Goal: Check status: Check status

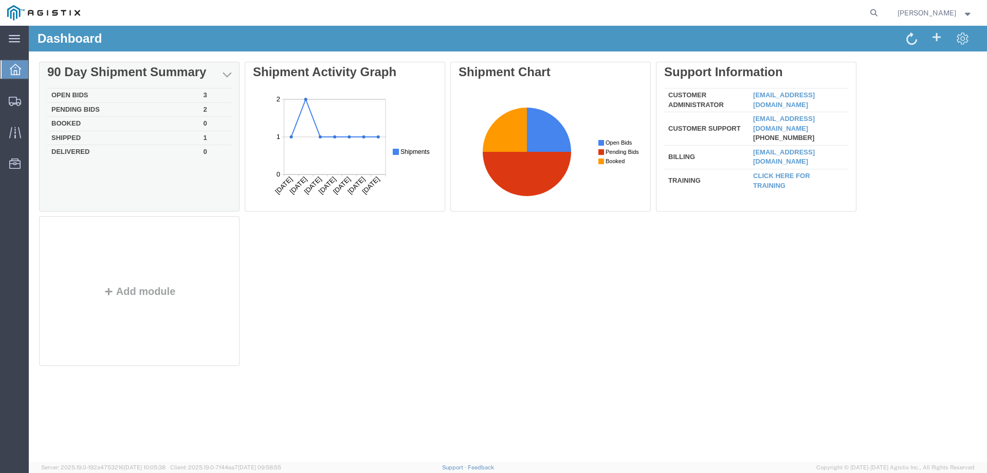
click at [67, 92] on td "Open Bids" at bounding box center [123, 95] width 152 height 14
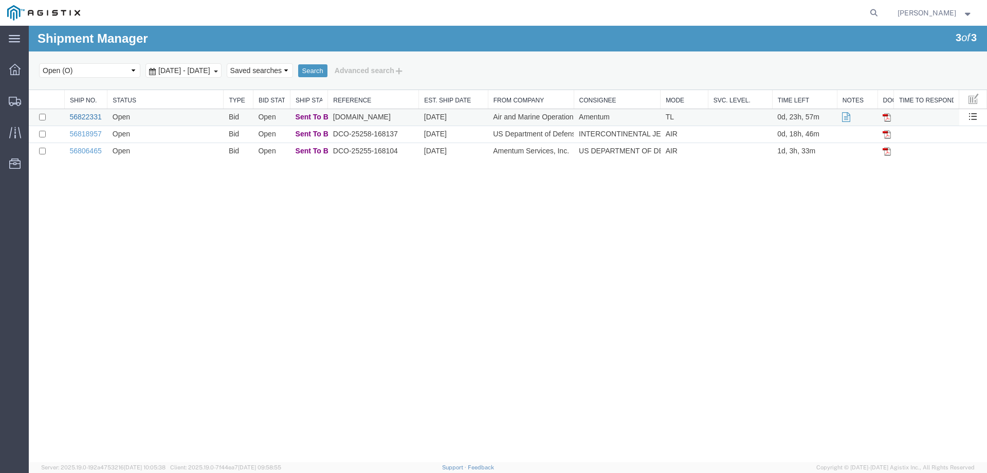
click at [87, 118] on link "56822331" at bounding box center [85, 117] width 32 height 8
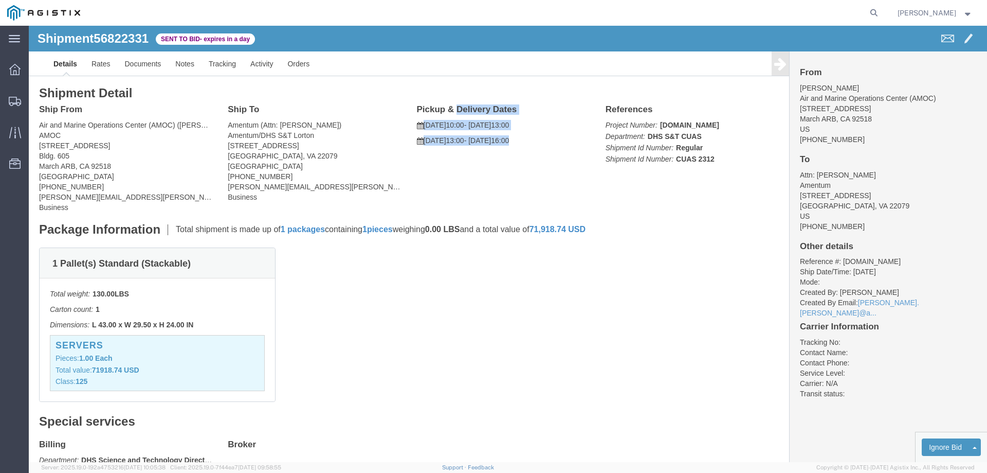
drag, startPoint x: 513, startPoint y: 115, endPoint x: 385, endPoint y: 85, distance: 131.0
click div "Pickup & Delivery Dates [DATE] 10:00 - [DATE] 13:00 [DATE] 13:00 - [DATE] 16:00…"
copy div "Pickup & Delivery Dates [DATE] 10:00 - [DATE] 13:00 [DATE] 13:00 - [DATE] 16:00"
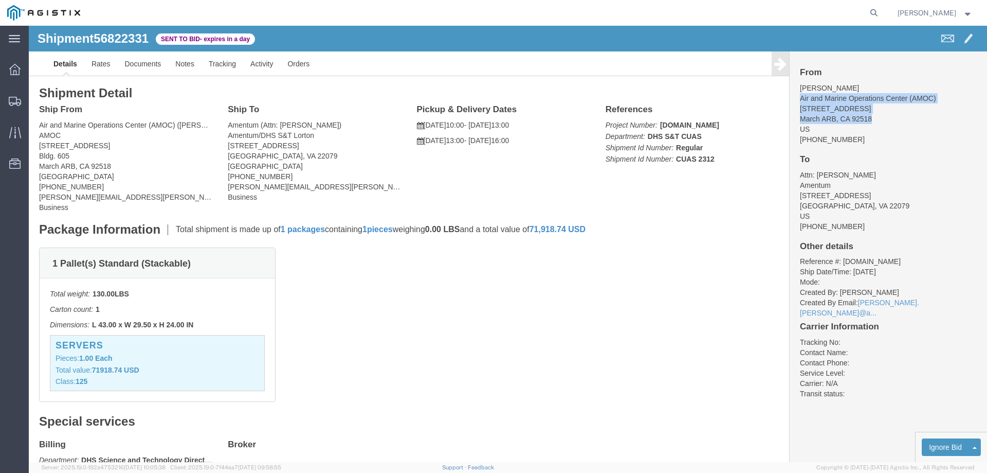
drag, startPoint x: 840, startPoint y: 93, endPoint x: 765, endPoint y: 72, distance: 78.0
click div "From [PERSON_NAME] Air and Marine Operations Center (AMOC) [STREET_ADDRESS] US …"
click address "Air and Marine Operations Center (AMOC) ([PERSON_NAME]) AMOC [STREET_ADDRESS] […"
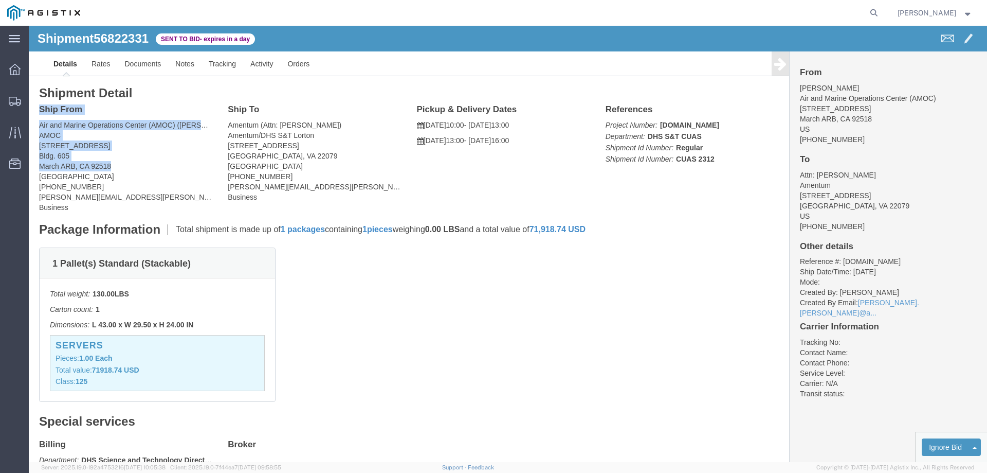
drag, startPoint x: 82, startPoint y: 138, endPoint x: 13, endPoint y: 83, distance: 88.6
click div "Ship From Air and Marine Operations Center (AMOC) ([PERSON_NAME]) AMOC [STREET_…"
copy div "Ship From Air and Marine Operations Center (AMOC) ([PERSON_NAME]) AMOC [STREET_…"
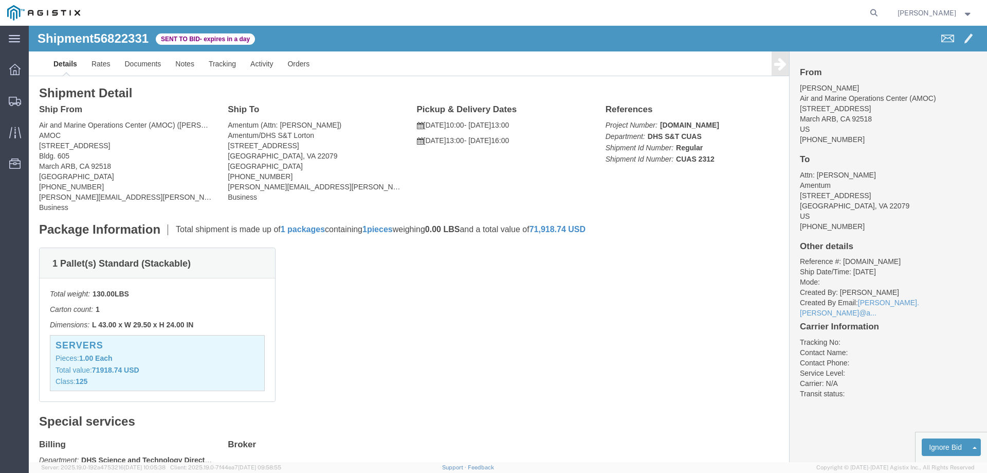
click address "Amentum (Attn: [PERSON_NAME]) Amentum/DHS S&T Lorton [STREET_ADDRESS] [PHONE_NU…"
drag, startPoint x: 250, startPoint y: 128, endPoint x: 197, endPoint y: 85, distance: 68.4
click div "Ship To Amentum (Attn: [PERSON_NAME]) Amentum/DHS S&T Lorton [STREET_ADDRESS] […"
copy div "Ship To Amentum (Attn: [PERSON_NAME]) Amentum/DHS S&T Lorton [STREET_ADDRESS]"
click div "Ship From Air and Marine Operations Center (AMOC) ([PERSON_NAME]) AMOC [STREET_…"
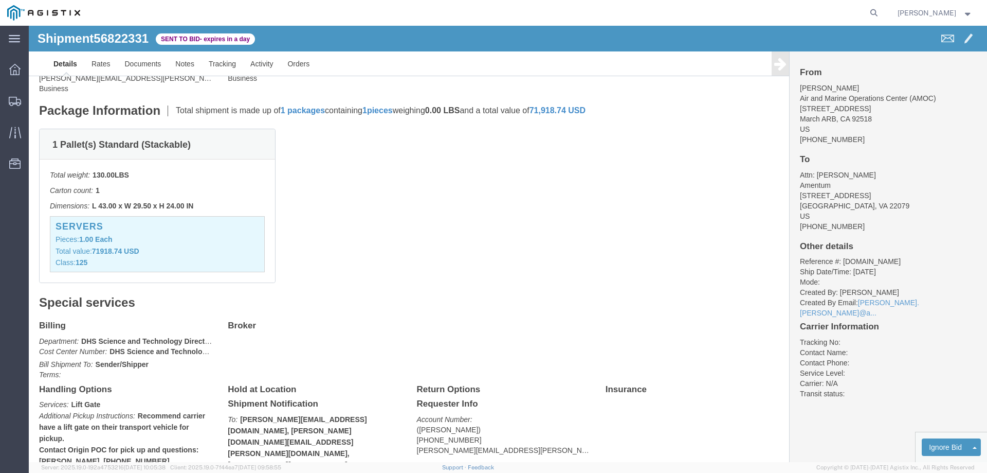
scroll to position [103, 0]
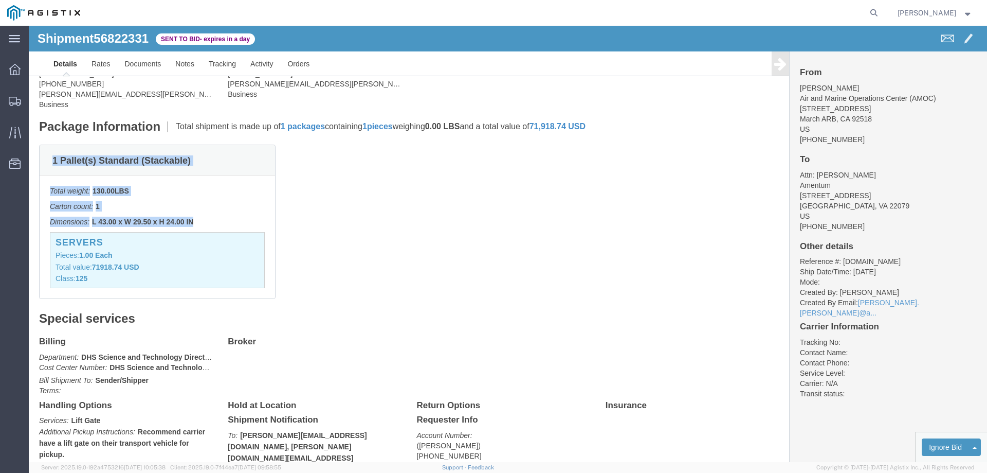
drag, startPoint x: 166, startPoint y: 196, endPoint x: 24, endPoint y: 134, distance: 155.0
click div "1 Pallet(s) Standard (Stackable) Total weight: 130.00 LBS Carton count: 1 Dimen…"
copy div "1 Pallet(s) Standard (Stackable) Total weight: 130.00 LBS Carton count: 1 Dimen…"
click div "1 Pallet(s) Standard (Stackable) Total weight: 130.00 LBS Carton count: 1 Dimen…"
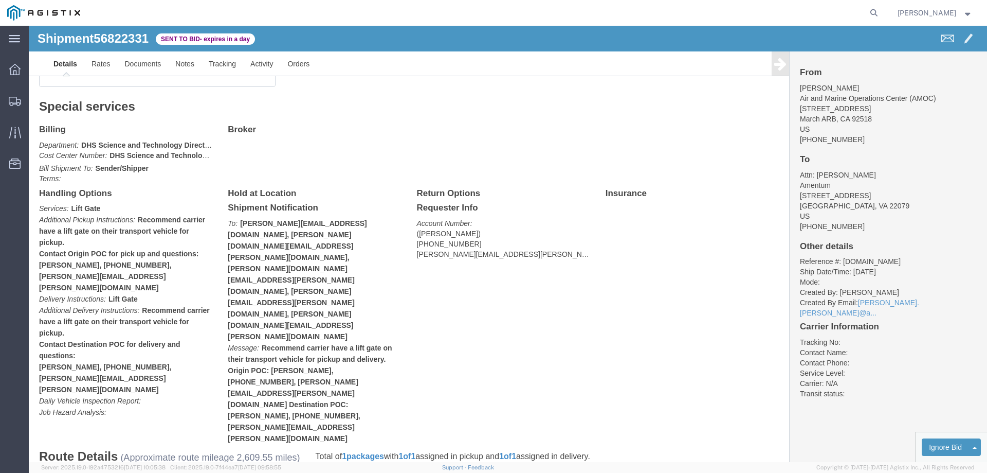
scroll to position [6, 0]
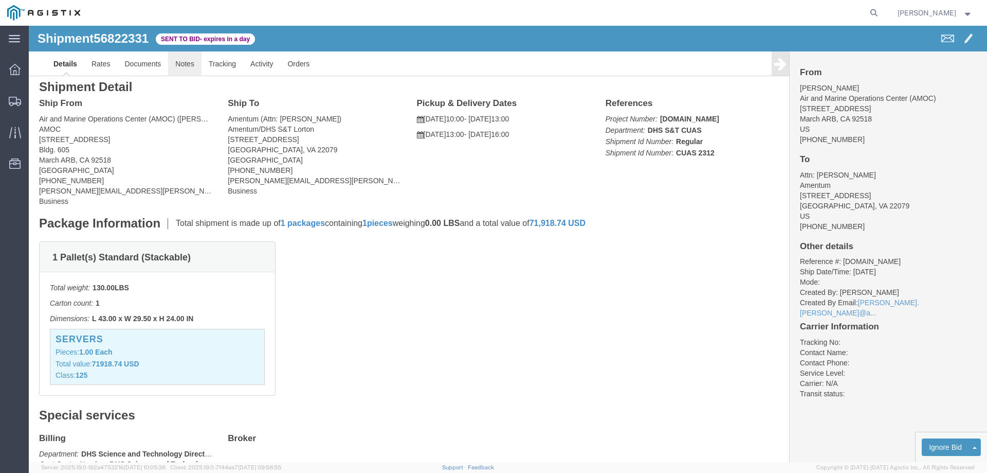
click link "Notes"
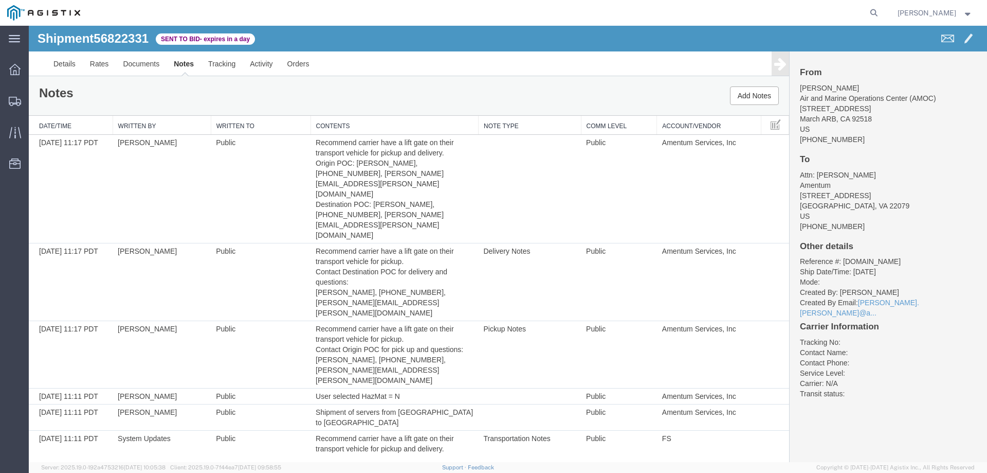
click at [180, 64] on link "Notes" at bounding box center [184, 63] width 34 height 25
click at [139, 62] on link "Documents" at bounding box center [141, 63] width 51 height 25
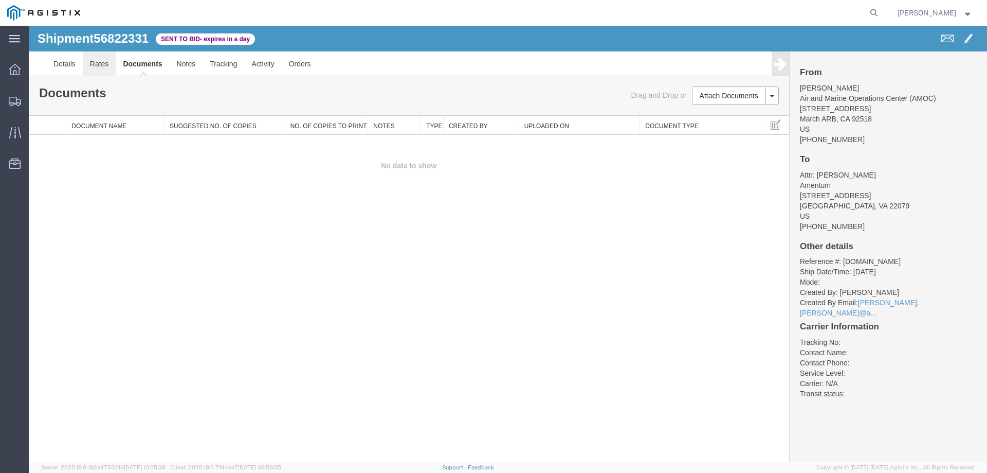
click at [99, 62] on link "Rates" at bounding box center [99, 63] width 33 height 25
